Goal: Task Accomplishment & Management: Use online tool/utility

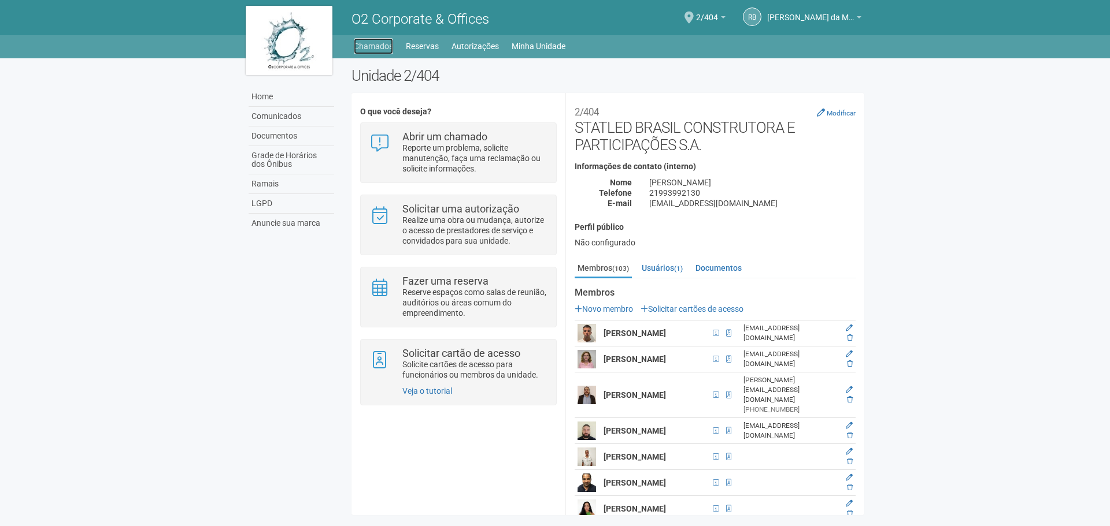
click at [390, 49] on link "Chamados" at bounding box center [373, 46] width 39 height 16
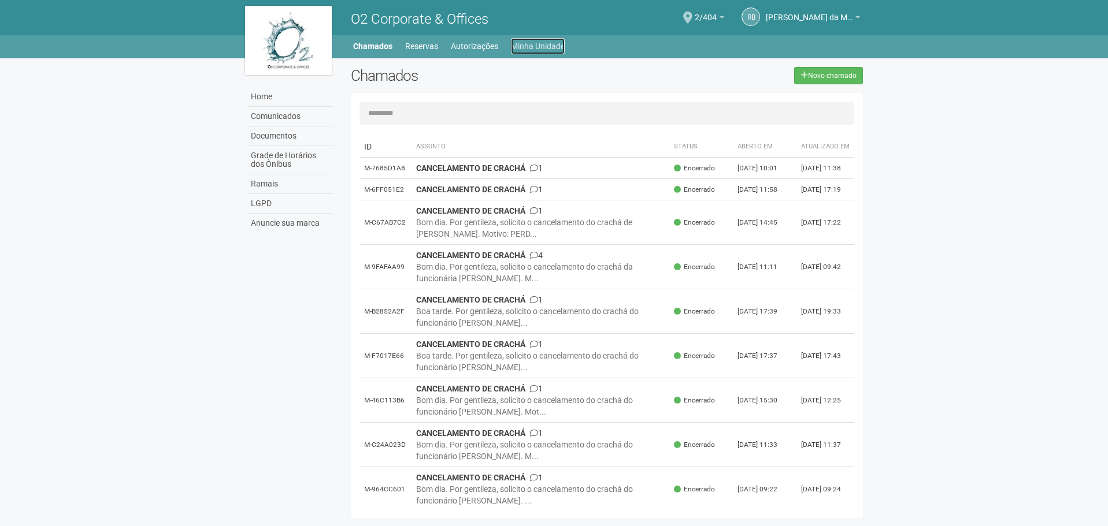
click at [541, 50] on link "Minha Unidade" at bounding box center [538, 46] width 54 height 16
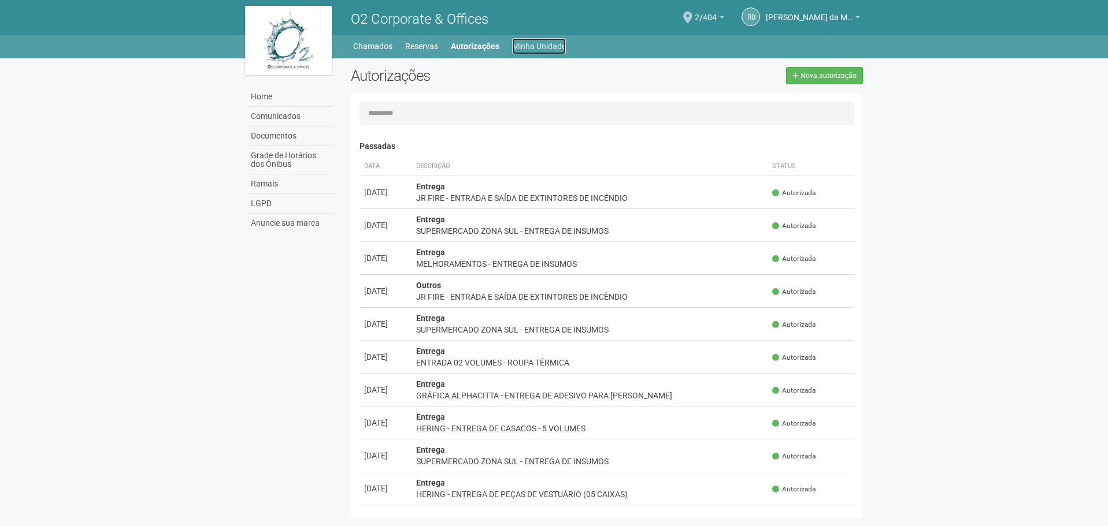
click at [513, 45] on link "Minha Unidade" at bounding box center [539, 46] width 54 height 16
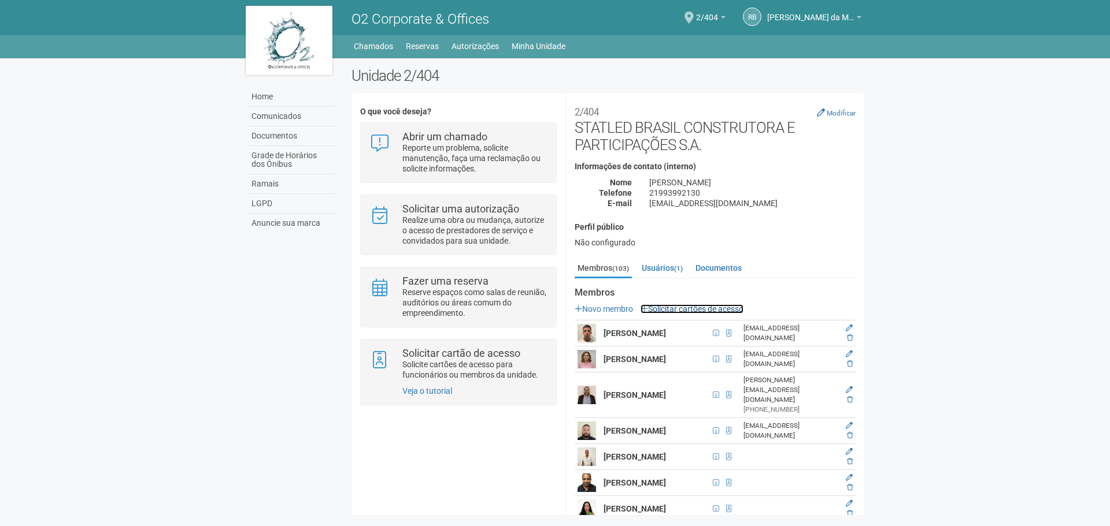
click at [707, 307] on link "Solicitar cartões de acesso" at bounding box center [691, 309] width 103 height 9
